Goal: Entertainment & Leisure: Consume media (video, audio)

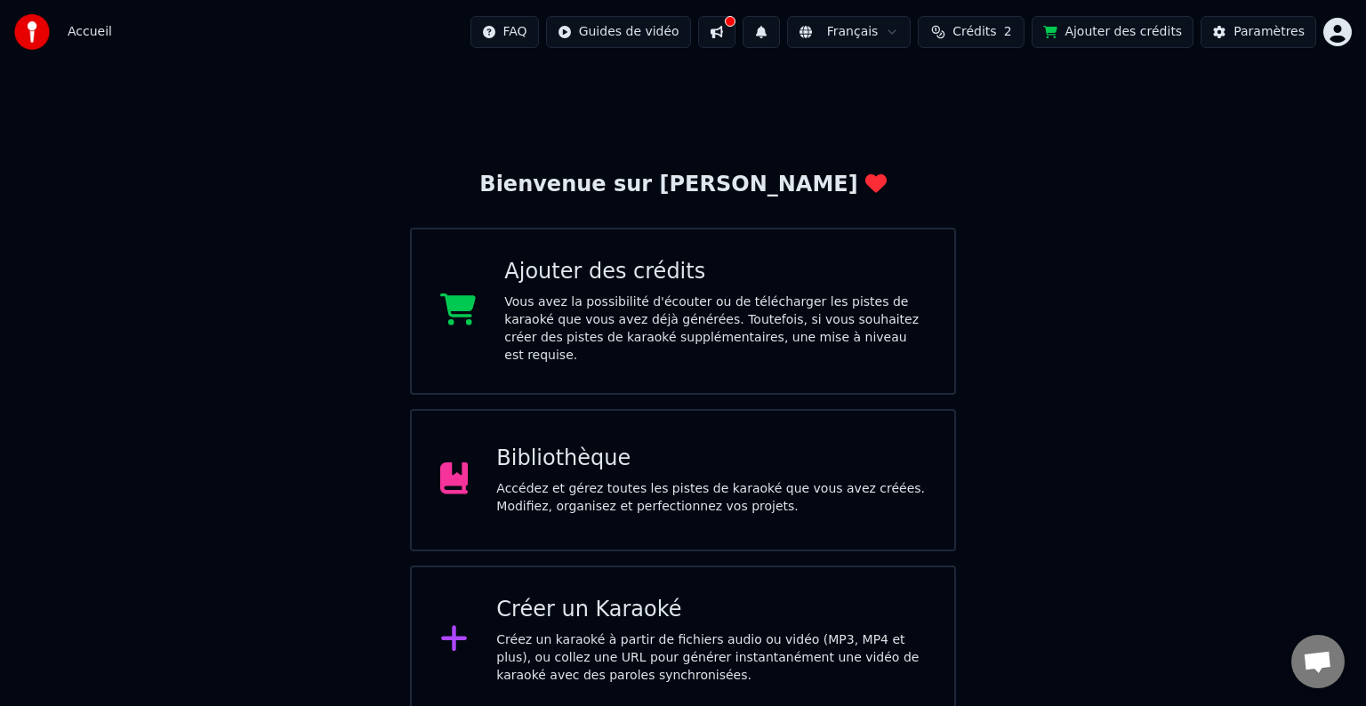
click at [608, 489] on div "Accédez et gérez toutes les pistes de karaoké que vous avez créées. Modifiez, o…" at bounding box center [711, 498] width 430 height 36
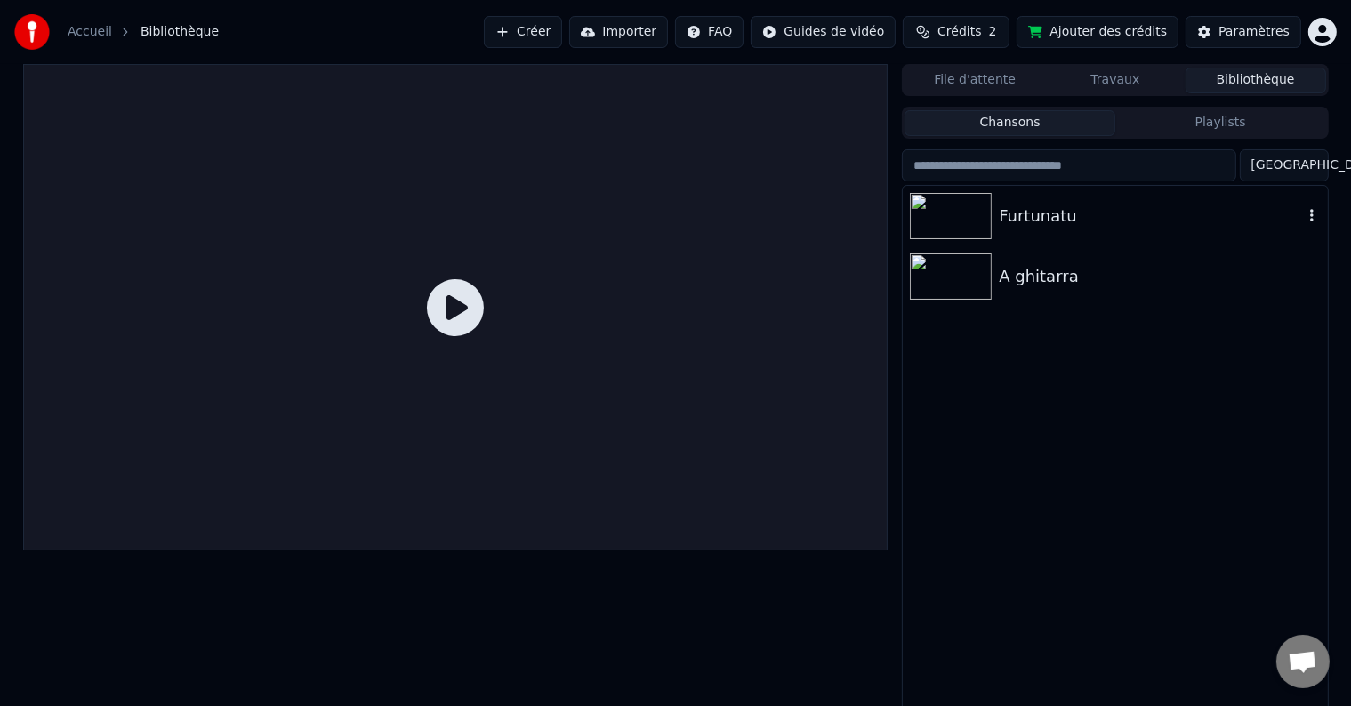
click at [977, 196] on img at bounding box center [951, 216] width 82 height 46
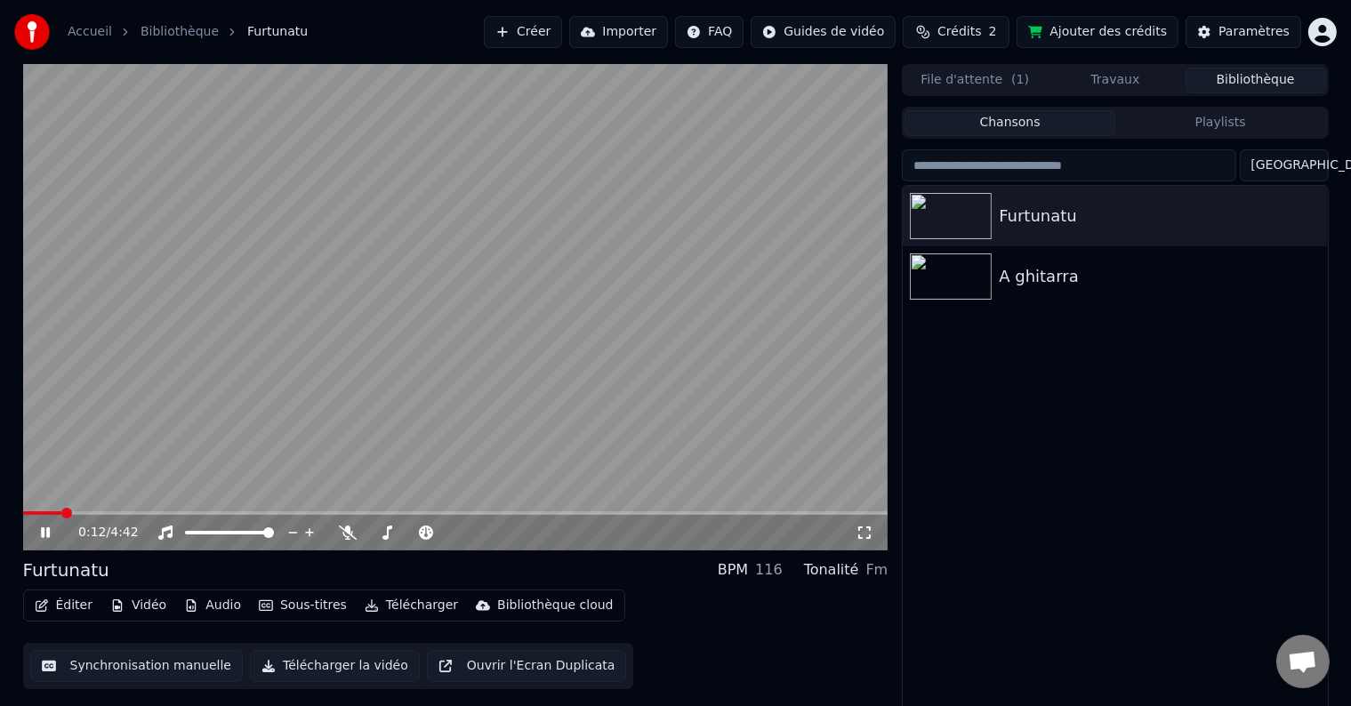
click at [810, 406] on video at bounding box center [455, 307] width 865 height 486
click at [867, 521] on div "0:12 / 4:42" at bounding box center [455, 533] width 865 height 36
click at [863, 531] on icon at bounding box center [865, 533] width 18 height 14
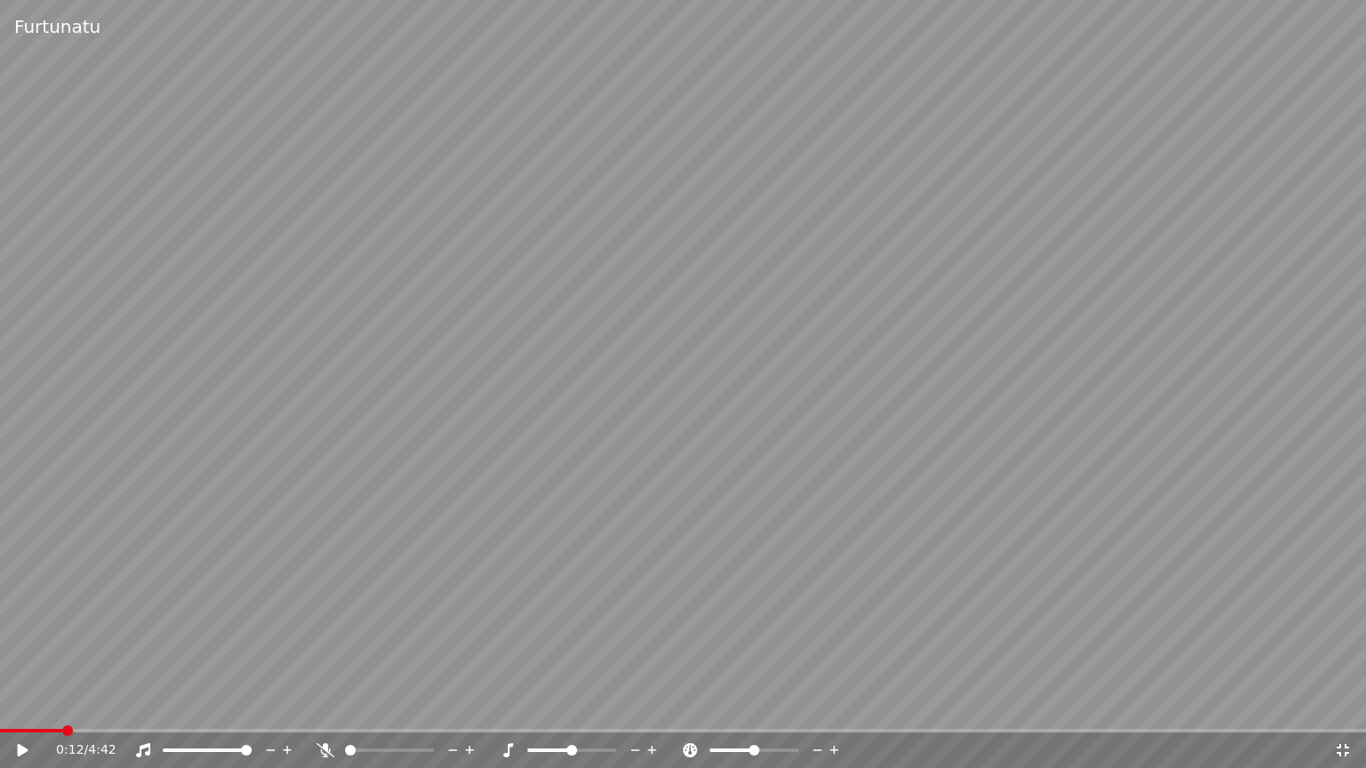
click at [28, 705] on div "0:12 / 4:42" at bounding box center [683, 751] width 1352 height 18
click at [20, 705] on icon at bounding box center [23, 750] width 11 height 12
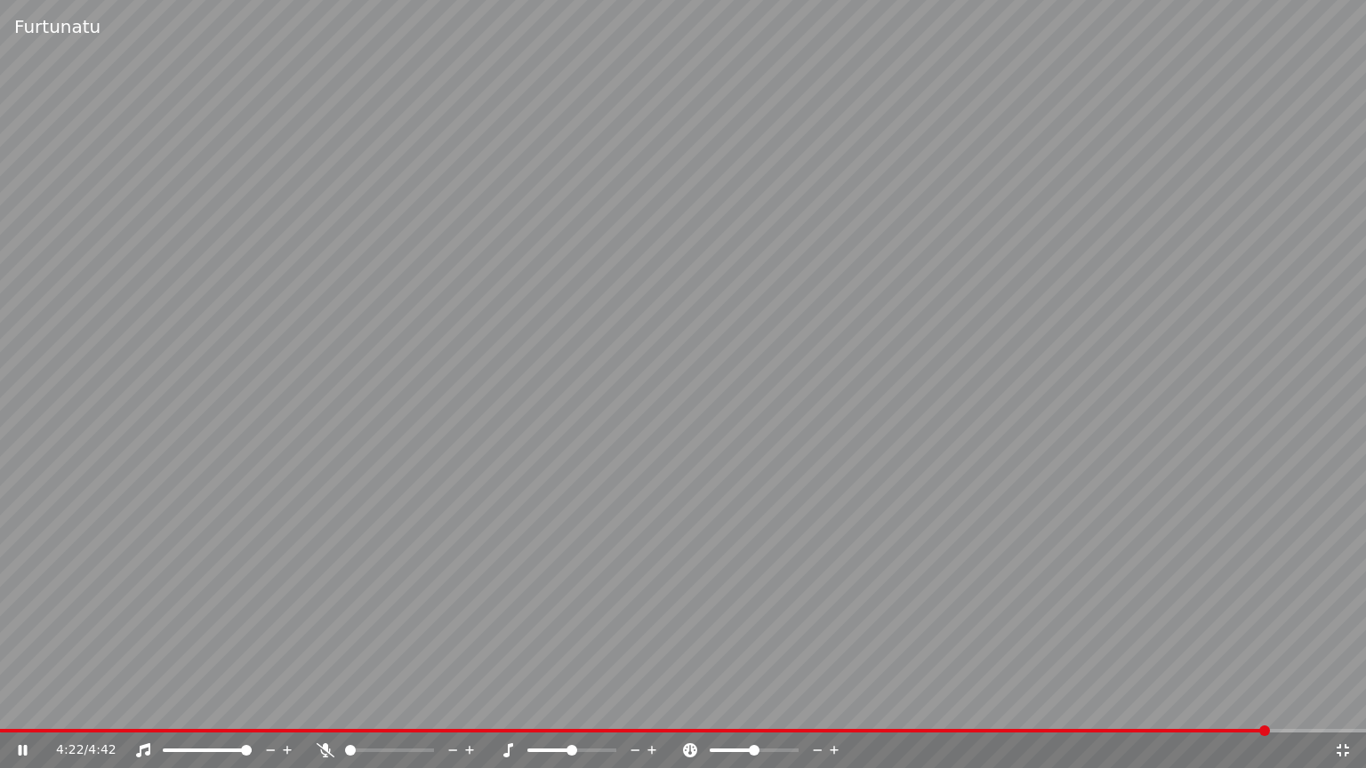
click at [374, 705] on div at bounding box center [405, 751] width 143 height 18
click at [355, 705] on div at bounding box center [405, 751] width 143 height 18
click at [393, 705] on span at bounding box center [393, 750] width 11 height 11
click at [32, 705] on video at bounding box center [683, 384] width 1366 height 768
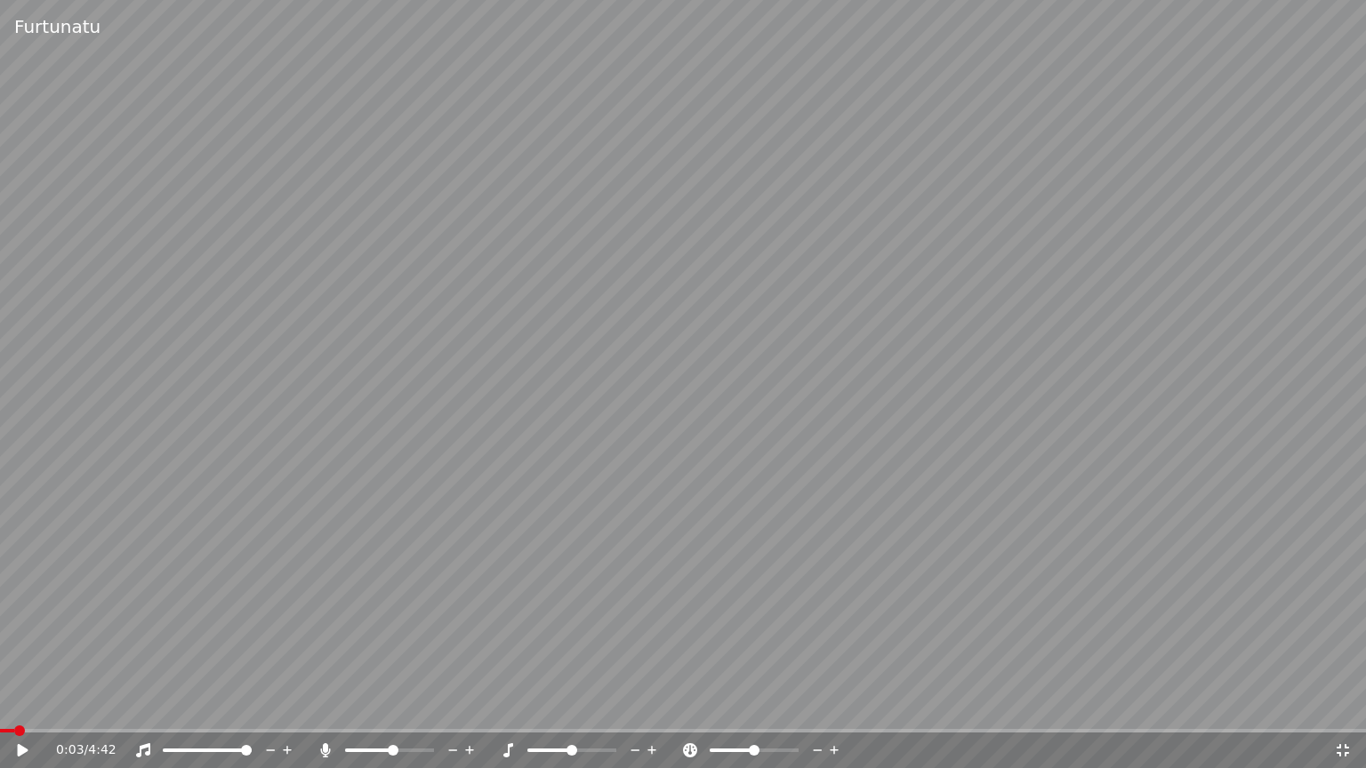
click at [14, 705] on span at bounding box center [7, 731] width 14 height 4
click at [21, 705] on icon at bounding box center [23, 750] width 11 height 12
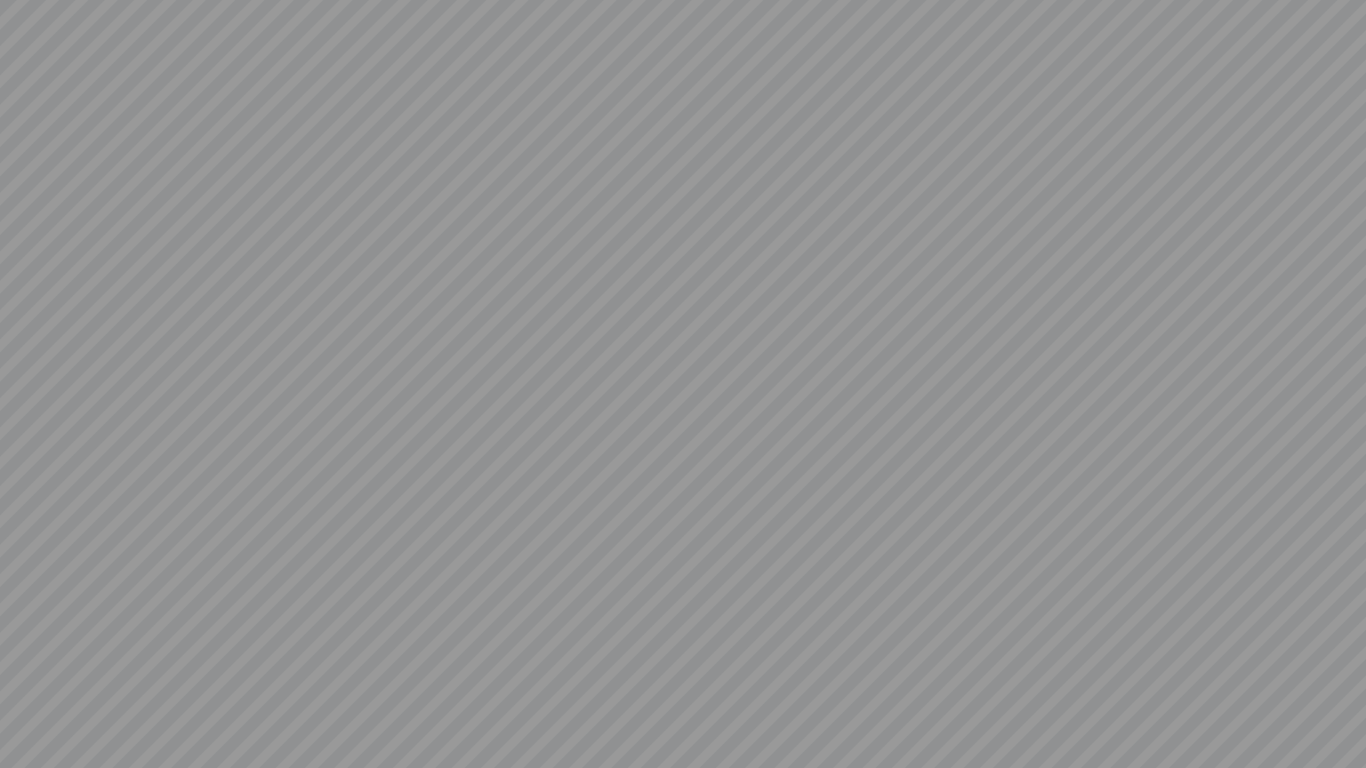
click at [686, 705] on video at bounding box center [683, 384] width 1366 height 768
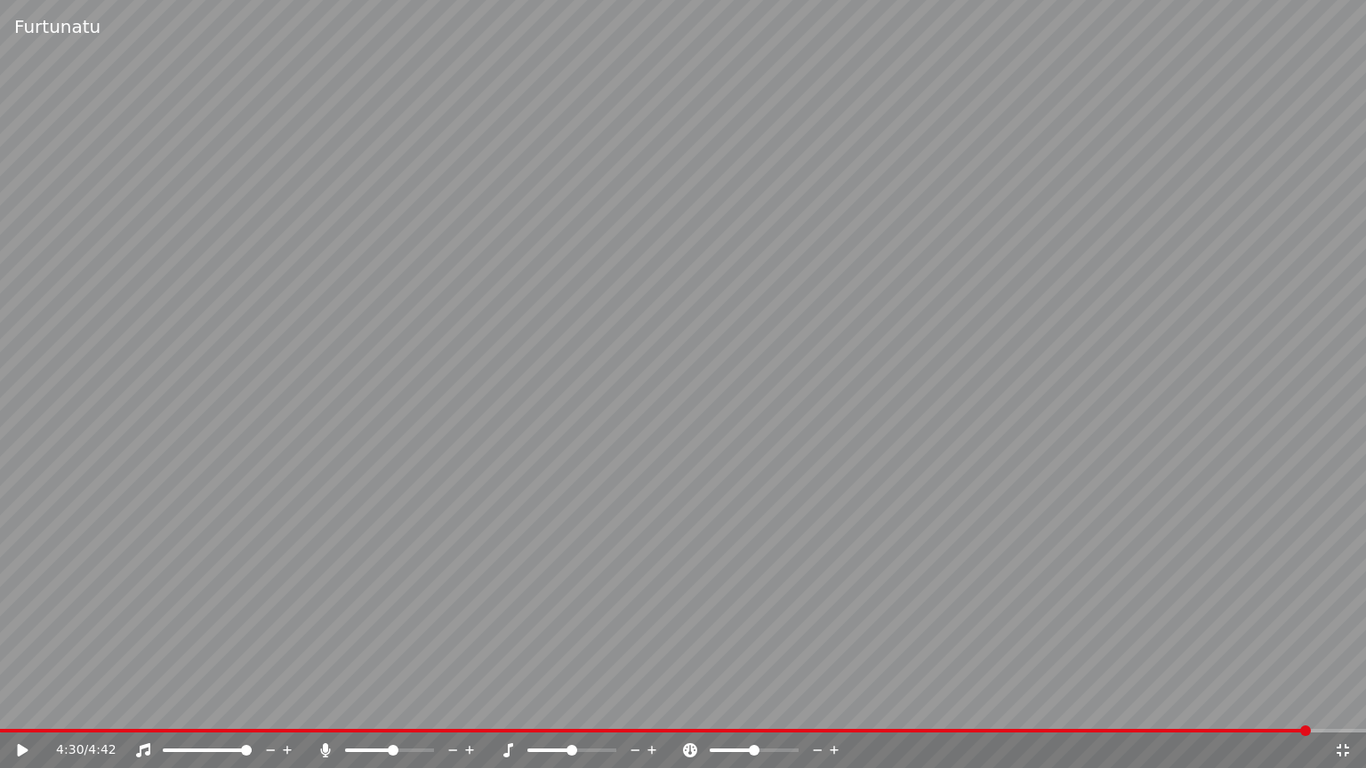
click at [1348, 705] on icon at bounding box center [1343, 750] width 18 height 14
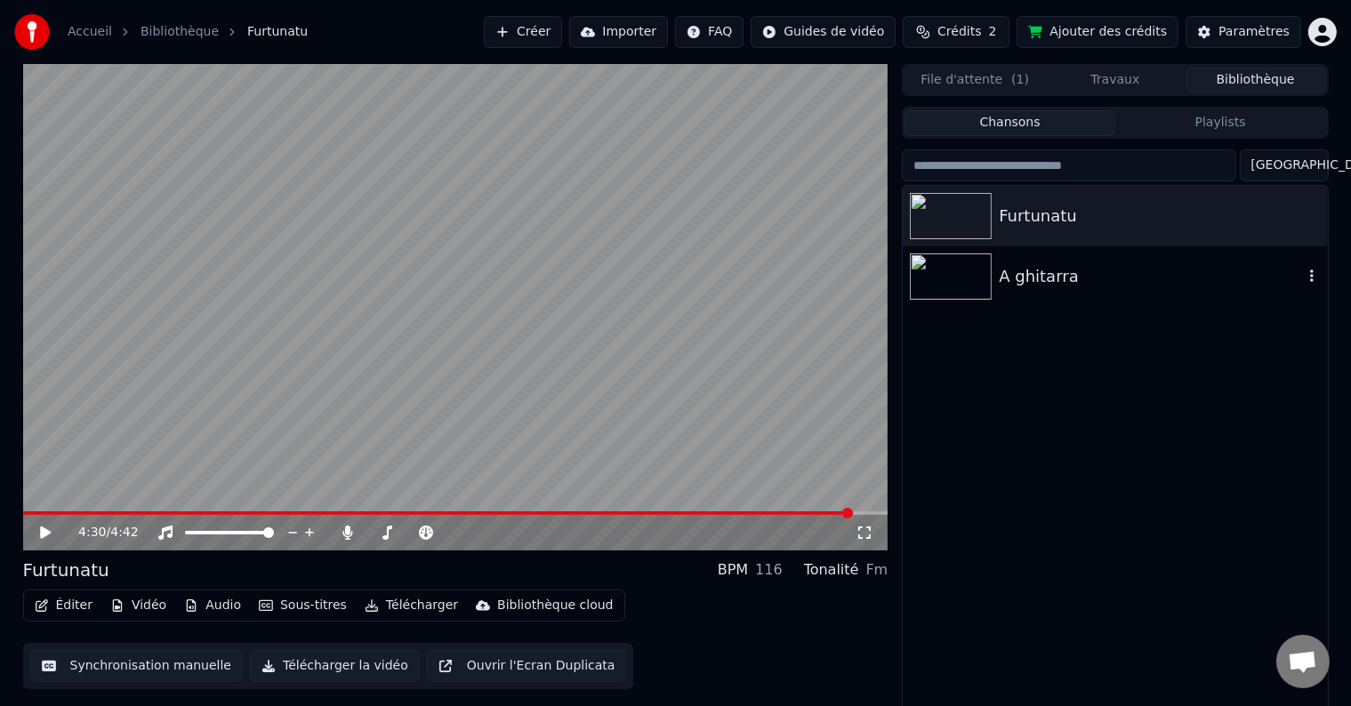
click at [982, 261] on img at bounding box center [951, 276] width 82 height 46
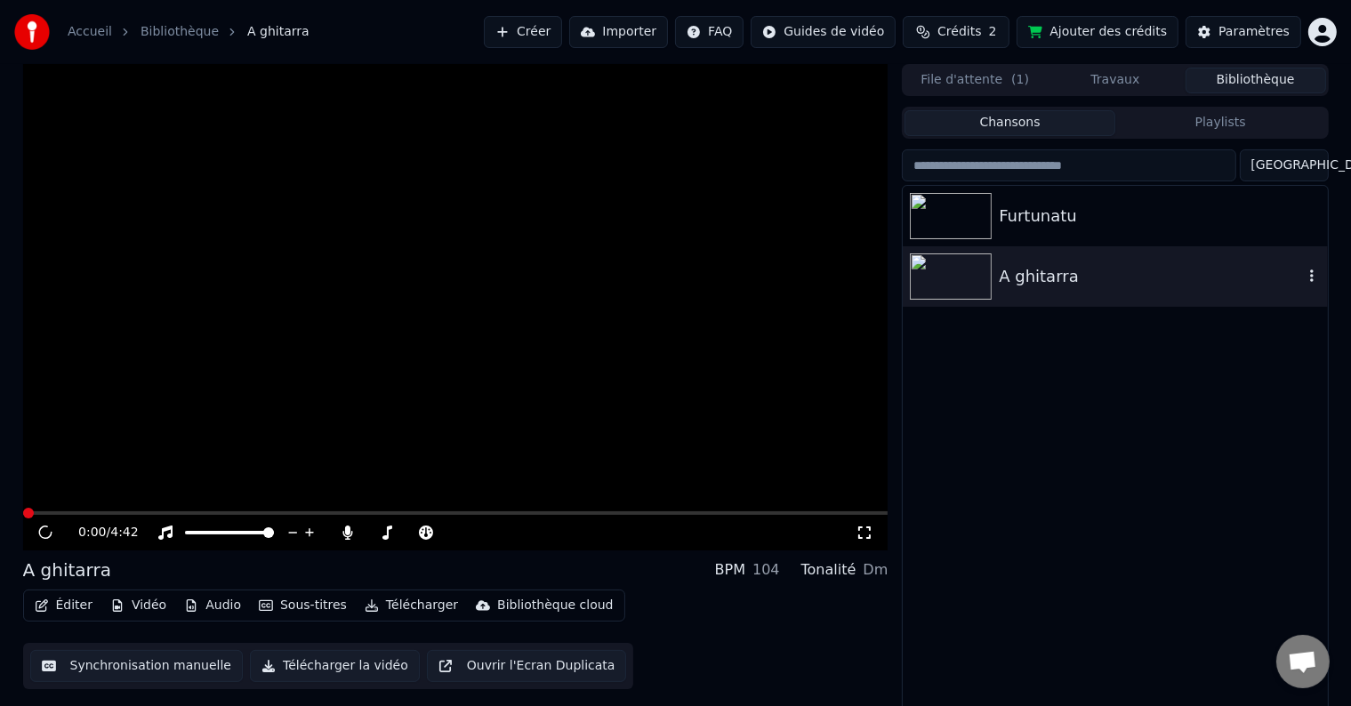
click at [982, 261] on img at bounding box center [951, 276] width 82 height 46
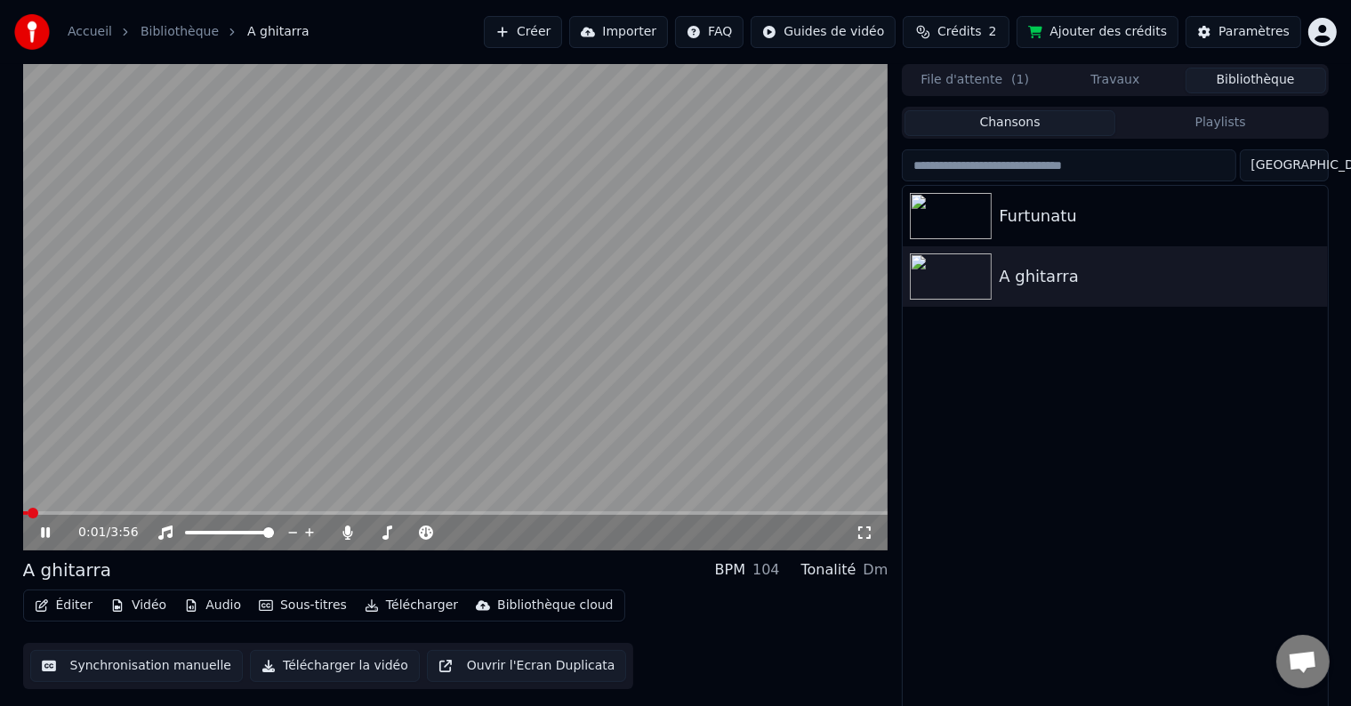
click at [856, 534] on icon at bounding box center [865, 533] width 18 height 14
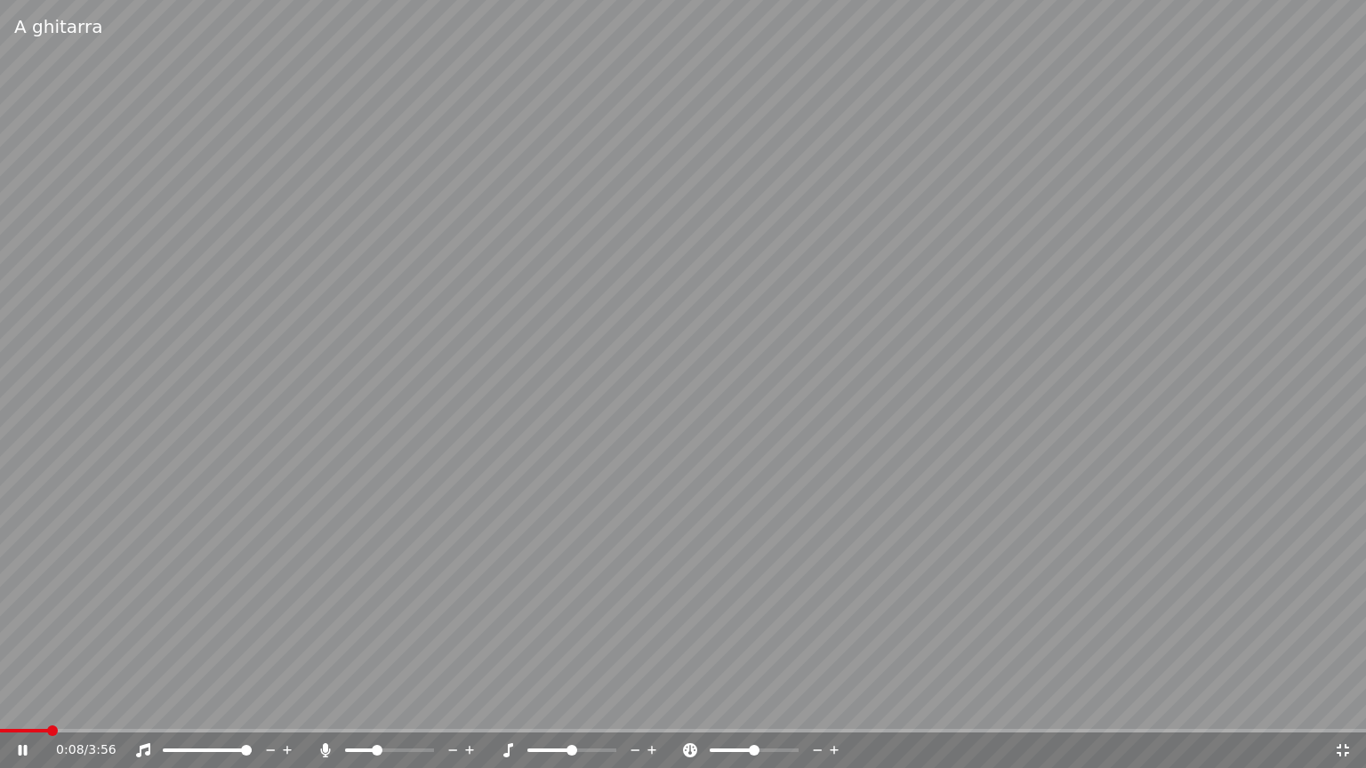
click at [374, 705] on span at bounding box center [377, 750] width 11 height 11
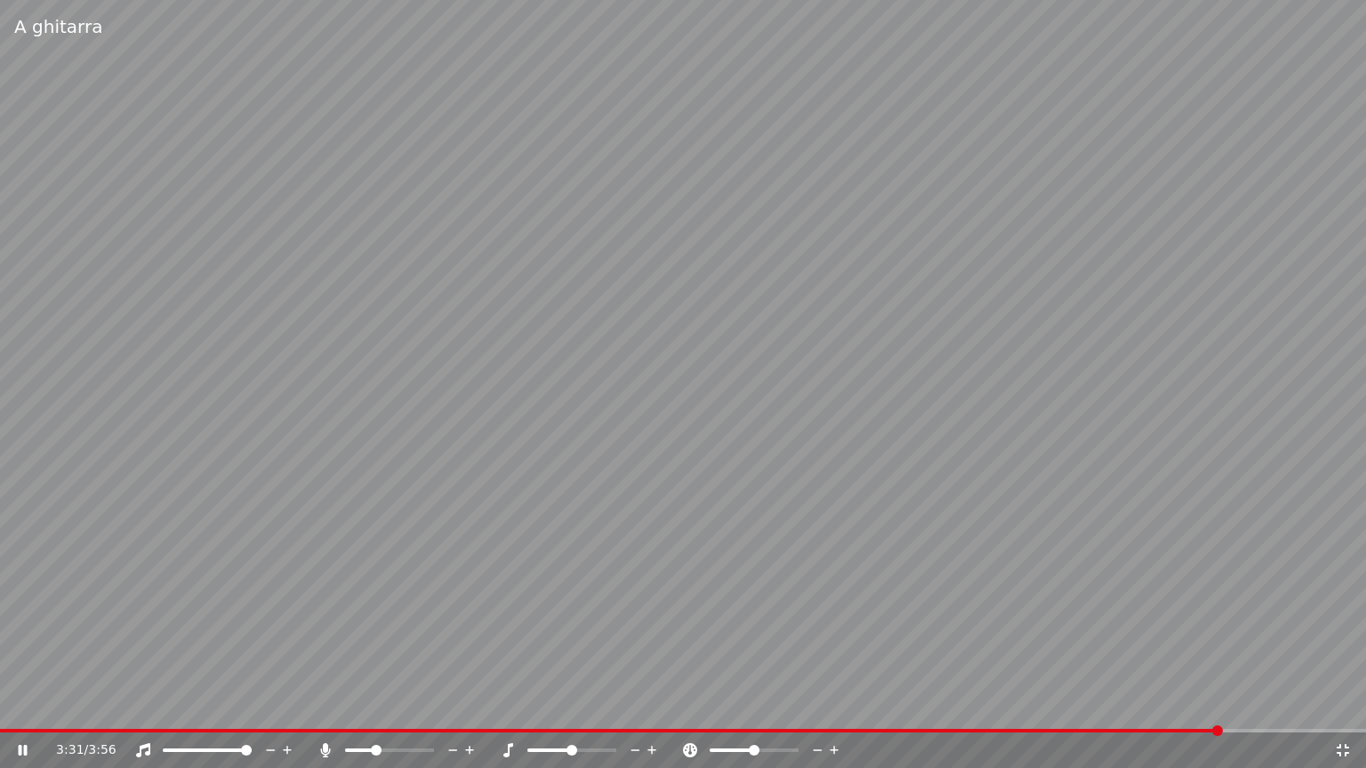
click at [438, 533] on video at bounding box center [683, 384] width 1366 height 768
click at [351, 705] on span at bounding box center [355, 750] width 11 height 11
click at [25, 705] on div "3:31 / 3:56" at bounding box center [683, 751] width 1366 height 36
click at [23, 705] on div "3:31 / 3:56" at bounding box center [683, 751] width 1366 height 36
click at [23, 705] on video at bounding box center [683, 384] width 1366 height 768
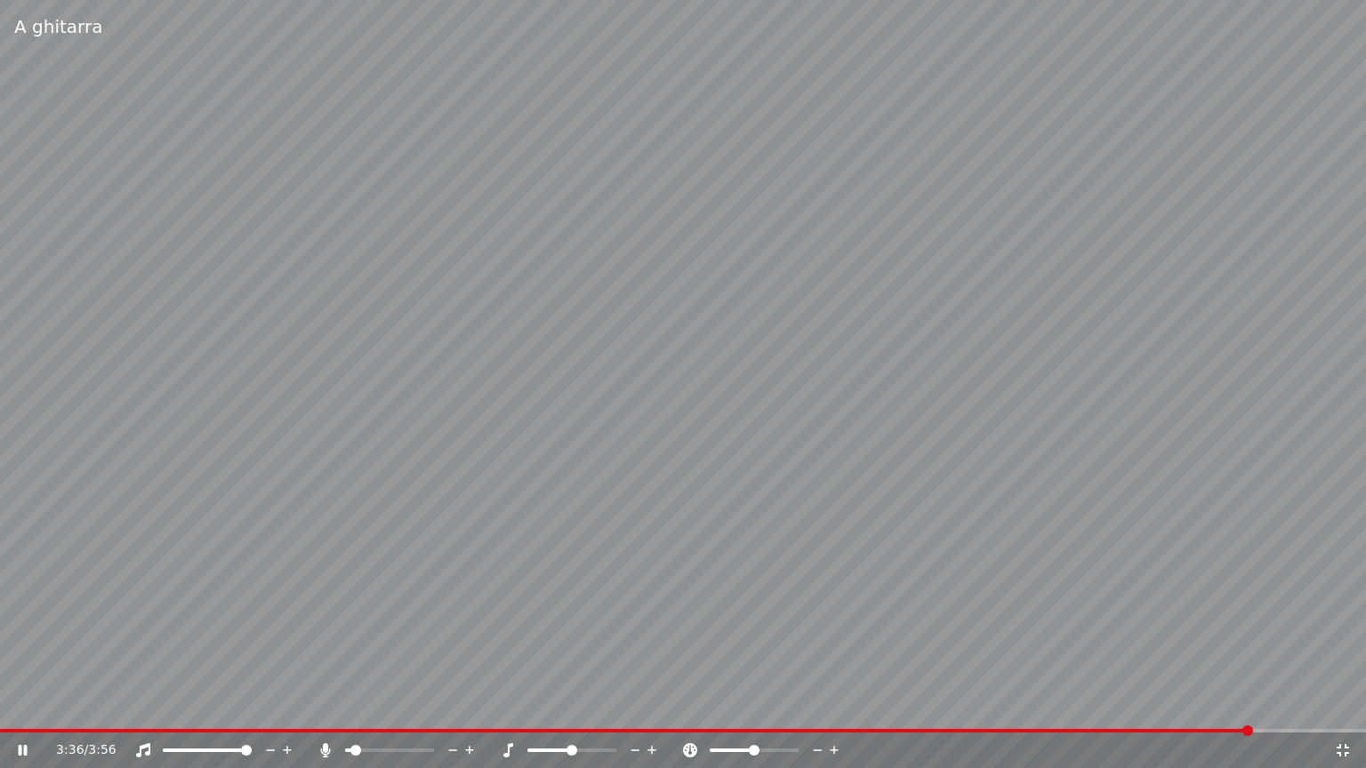
drag, startPoint x: 1237, startPoint y: 727, endPoint x: 829, endPoint y: 761, distance: 409.6
click at [829, 705] on div "A ghitarra 3:36 / 3:56" at bounding box center [683, 384] width 1366 height 768
click at [1341, 705] on div "3:36 / 3:56" at bounding box center [683, 751] width 1366 height 36
click at [28, 705] on icon at bounding box center [35, 750] width 42 height 14
click at [1362, 705] on span at bounding box center [683, 731] width 1366 height 4
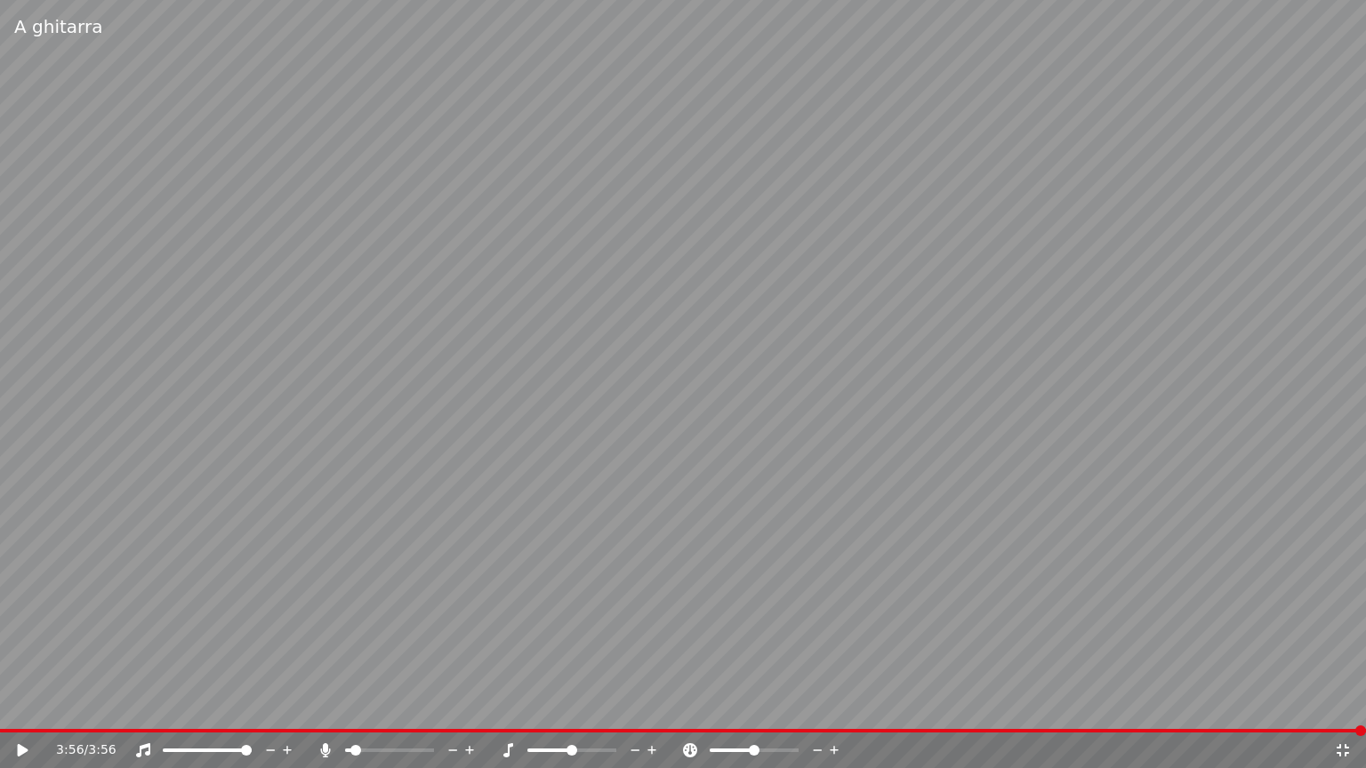
click at [2, 705] on video at bounding box center [683, 384] width 1366 height 768
click at [1351, 705] on icon at bounding box center [1343, 750] width 18 height 14
